Goal: Task Accomplishment & Management: Use online tool/utility

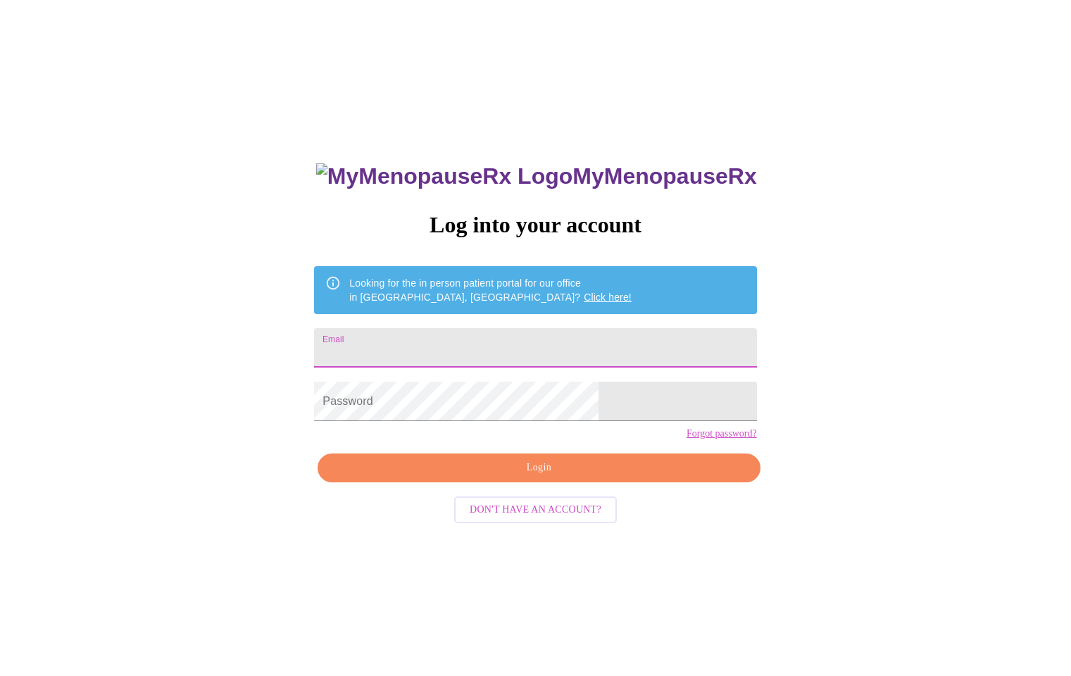
type input "[PERSON_NAME][EMAIL_ADDRESS][PERSON_NAME][DOMAIN_NAME]"
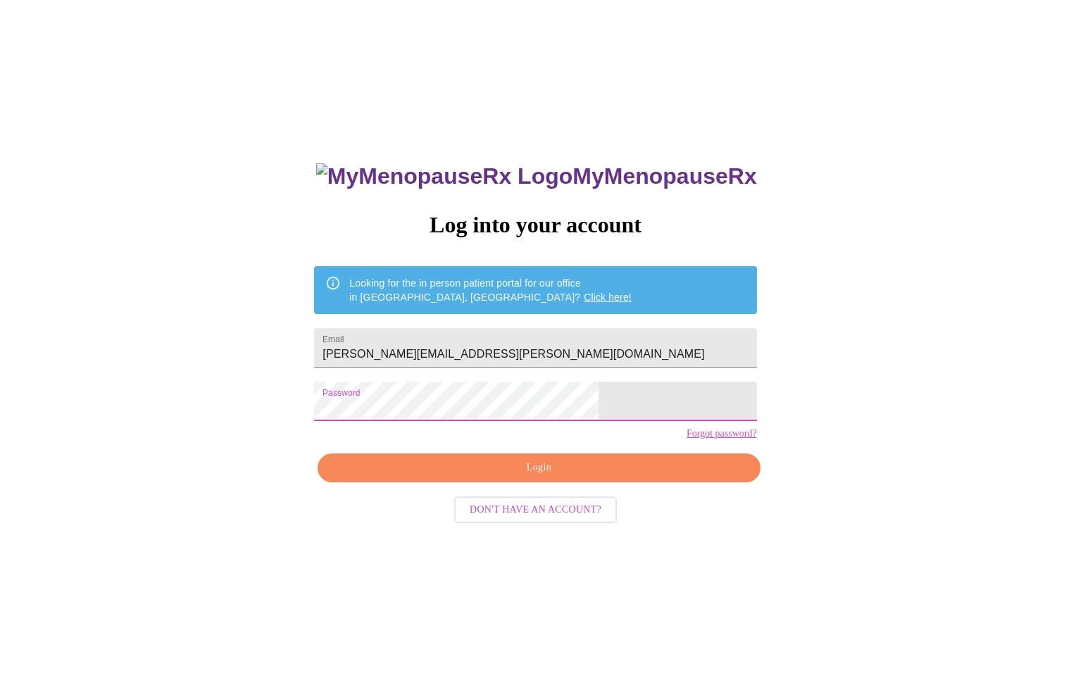
click at [542, 477] on span "Login" at bounding box center [539, 468] width 410 height 18
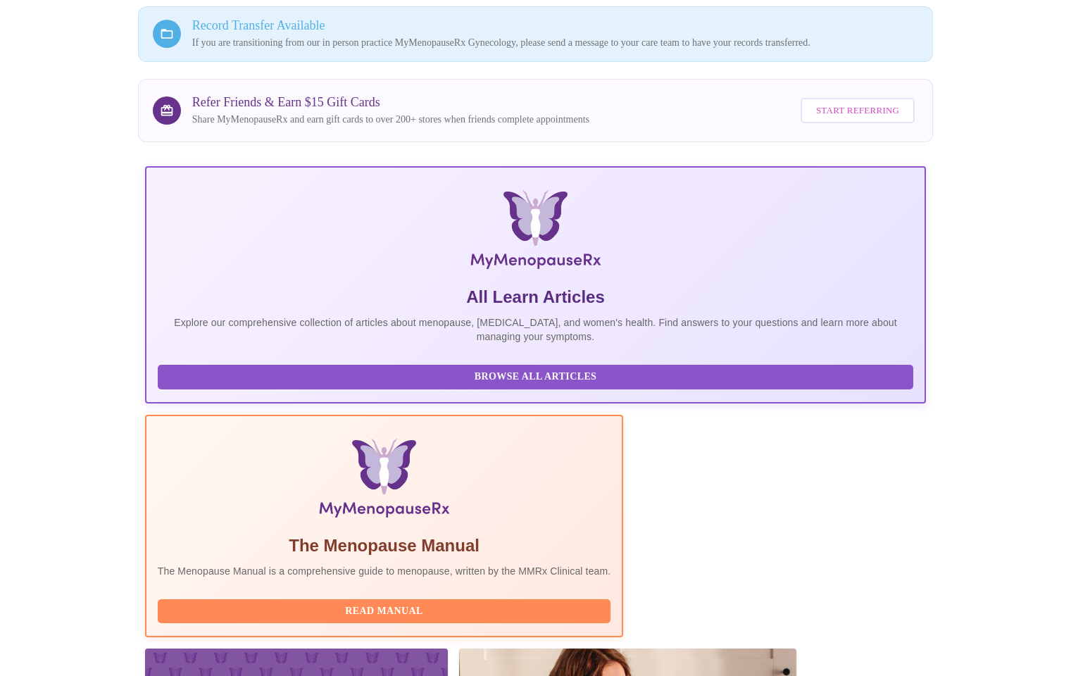
scroll to position [166, 0]
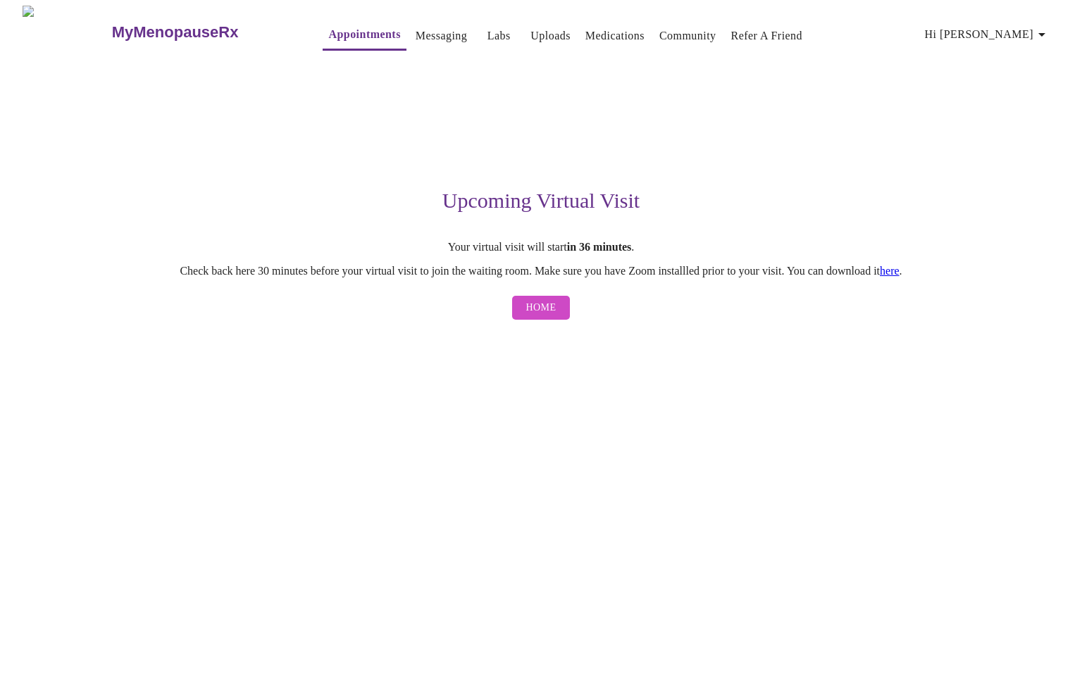
click at [539, 316] on span "Home" at bounding box center [541, 308] width 30 height 18
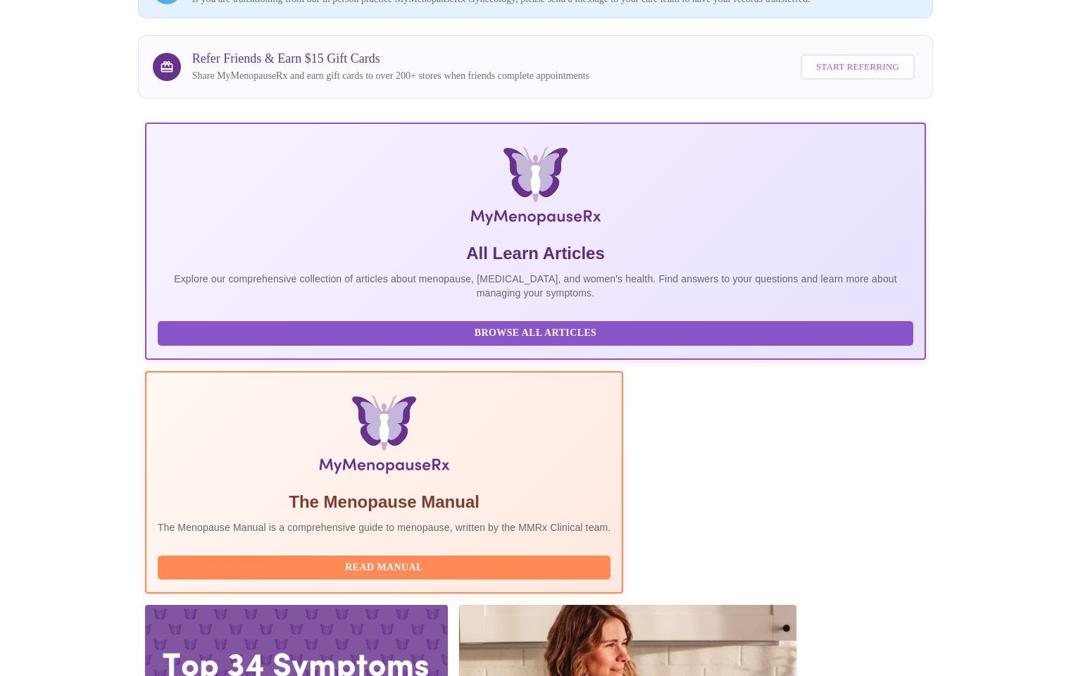
scroll to position [166, 0]
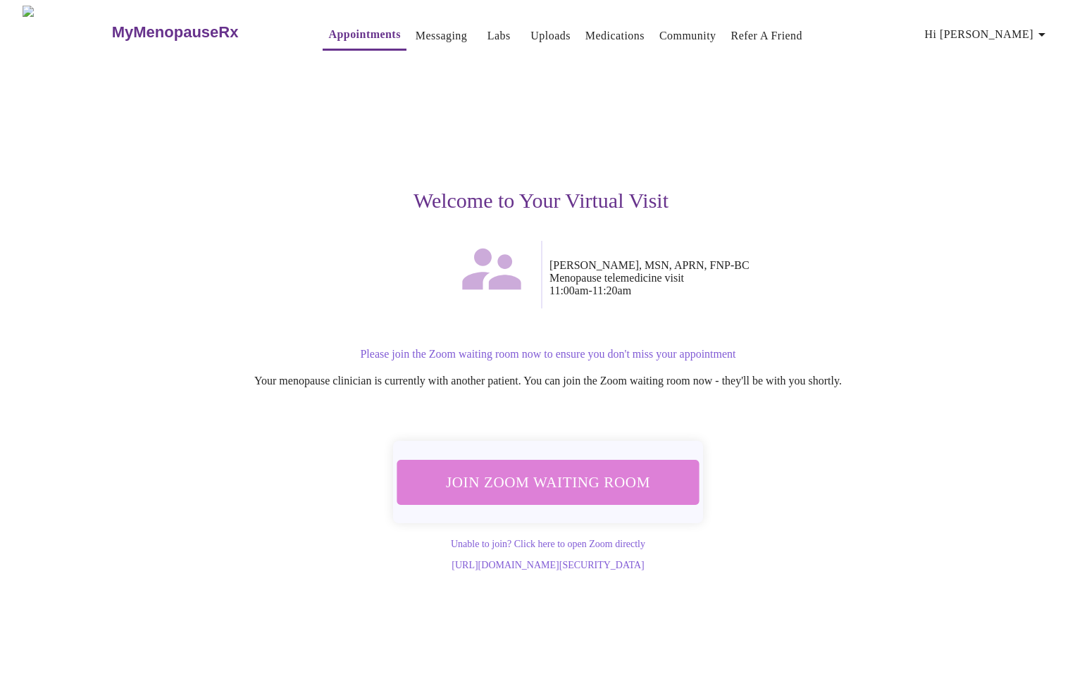
click at [555, 481] on span "Join Zoom Waiting Room" at bounding box center [548, 482] width 265 height 26
click at [497, 482] on span "Join Zoom Waiting Room" at bounding box center [548, 482] width 265 height 26
click at [565, 487] on span "Join Zoom Waiting Room" at bounding box center [548, 482] width 265 height 26
